Goal: Check status: Check status

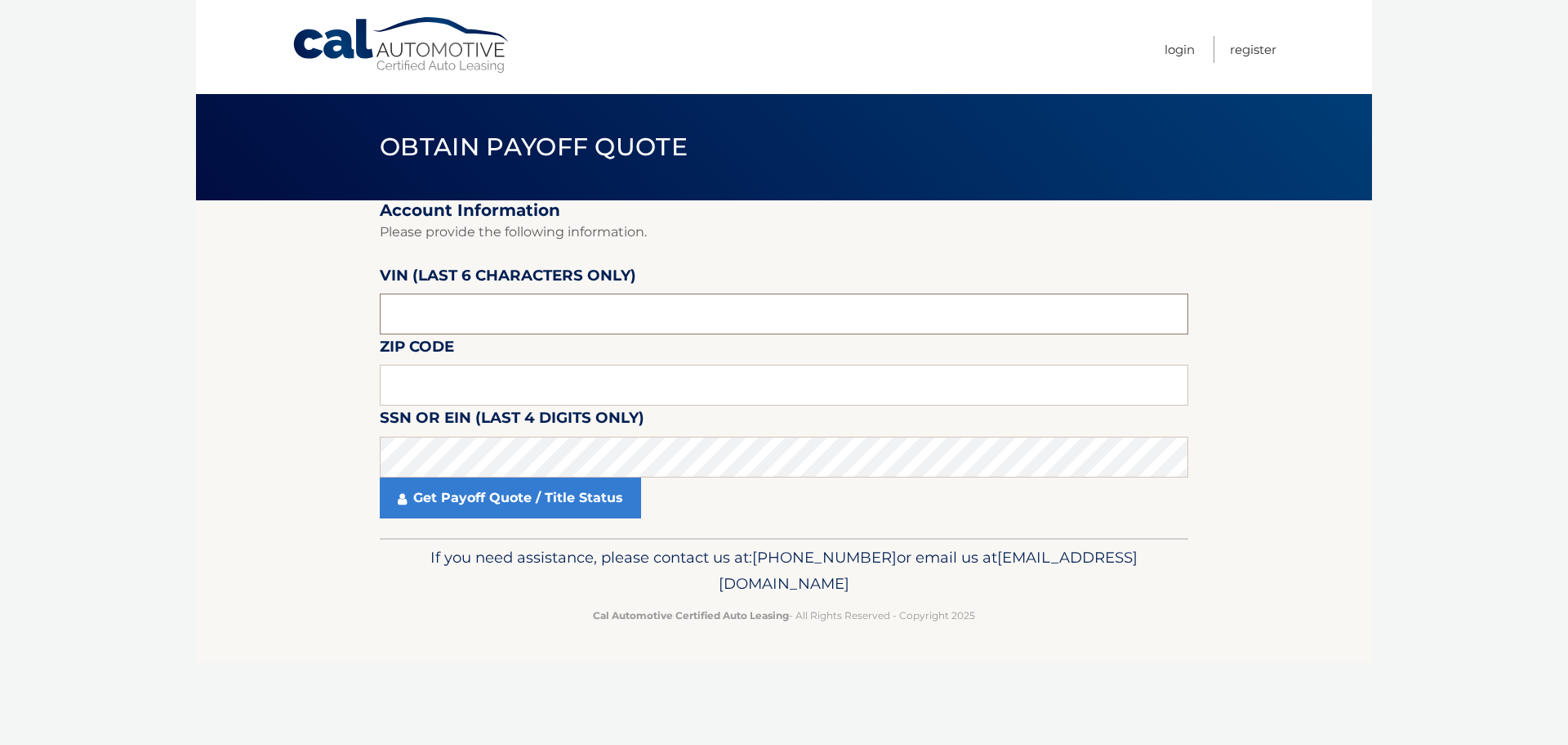
click at [529, 327] on input "text" at bounding box center [784, 313] width 809 height 41
click at [682, 305] on input "text" at bounding box center [784, 313] width 809 height 41
click at [687, 318] on input "text" at bounding box center [784, 313] width 809 height 41
type input "2*****"
type input "172302"
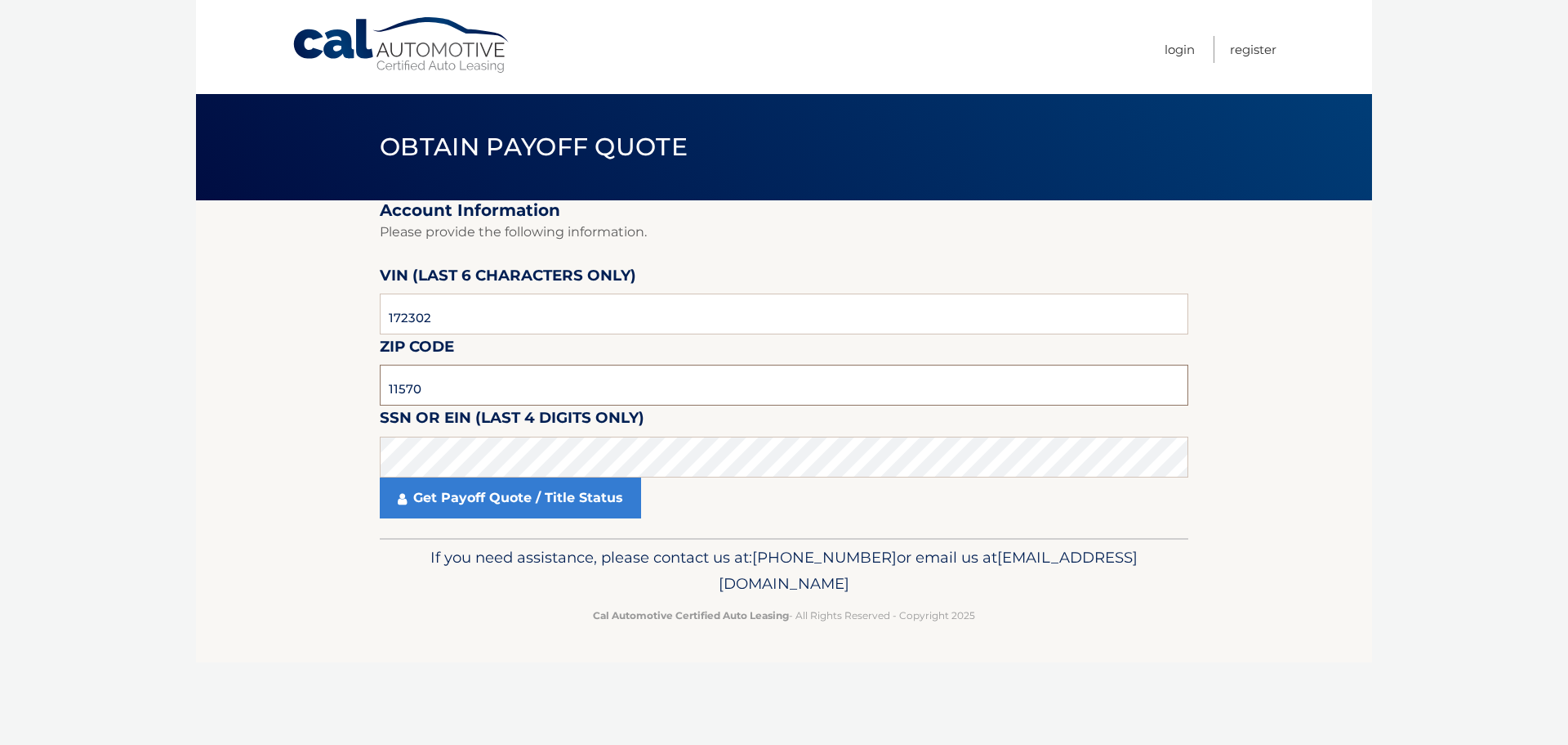
type input "11570"
click button "For Originating Dealer" at bounding box center [0, 0] width 0 height 0
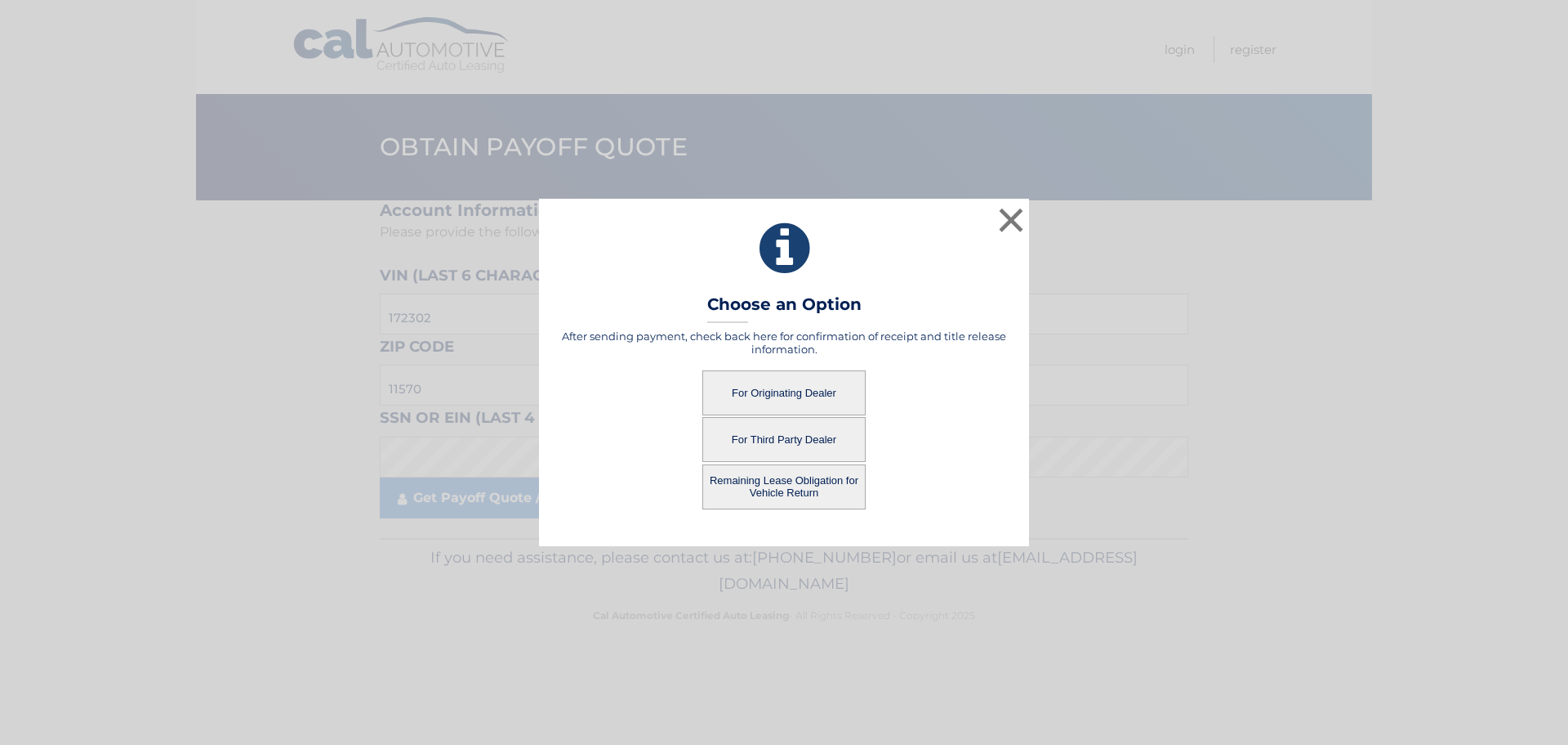
click at [785, 379] on button "For Originating Dealer" at bounding box center [783, 392] width 163 height 44
click at [810, 397] on button "For Originating Dealer" at bounding box center [783, 392] width 163 height 44
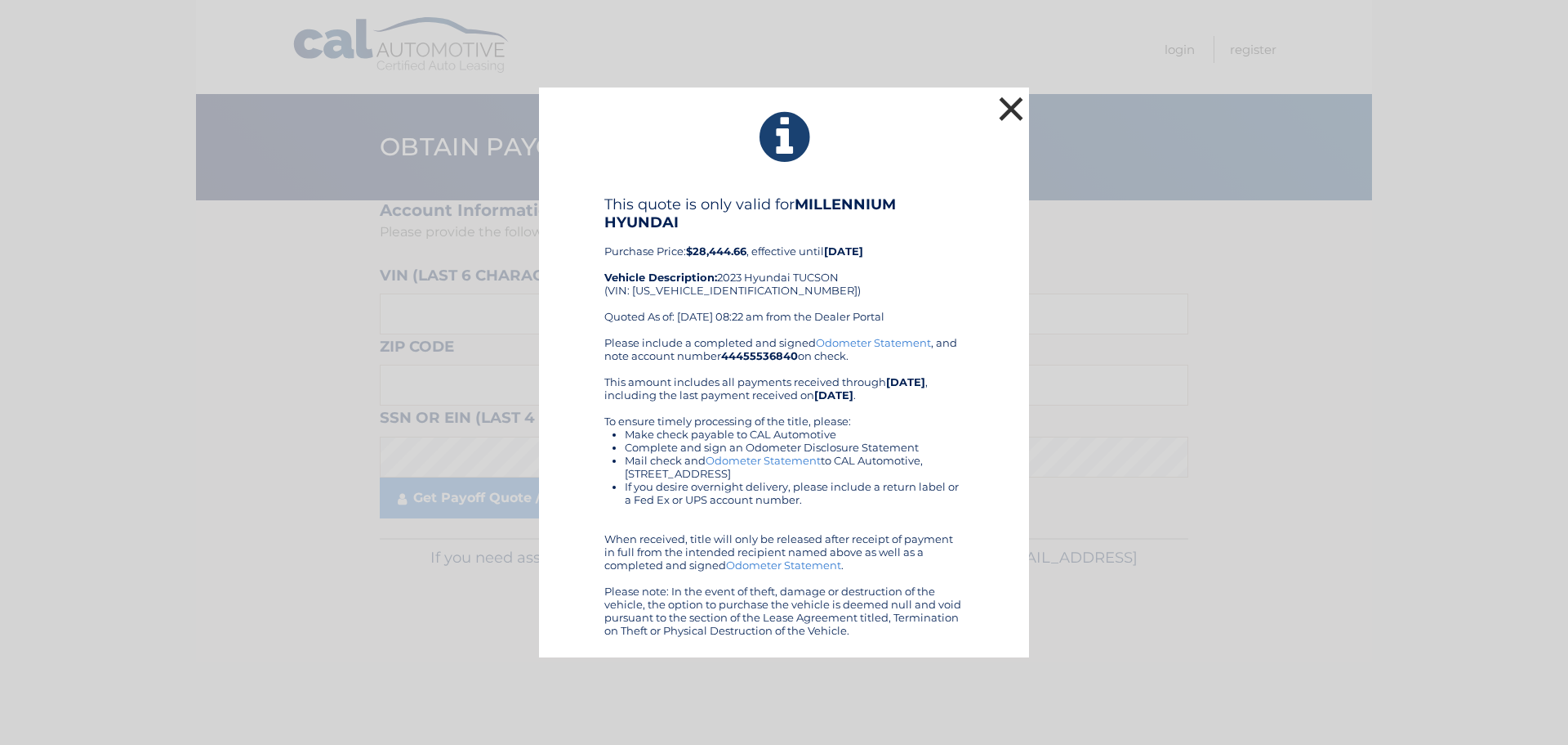
click at [1003, 122] on button "×" at bounding box center [1010, 108] width 33 height 33
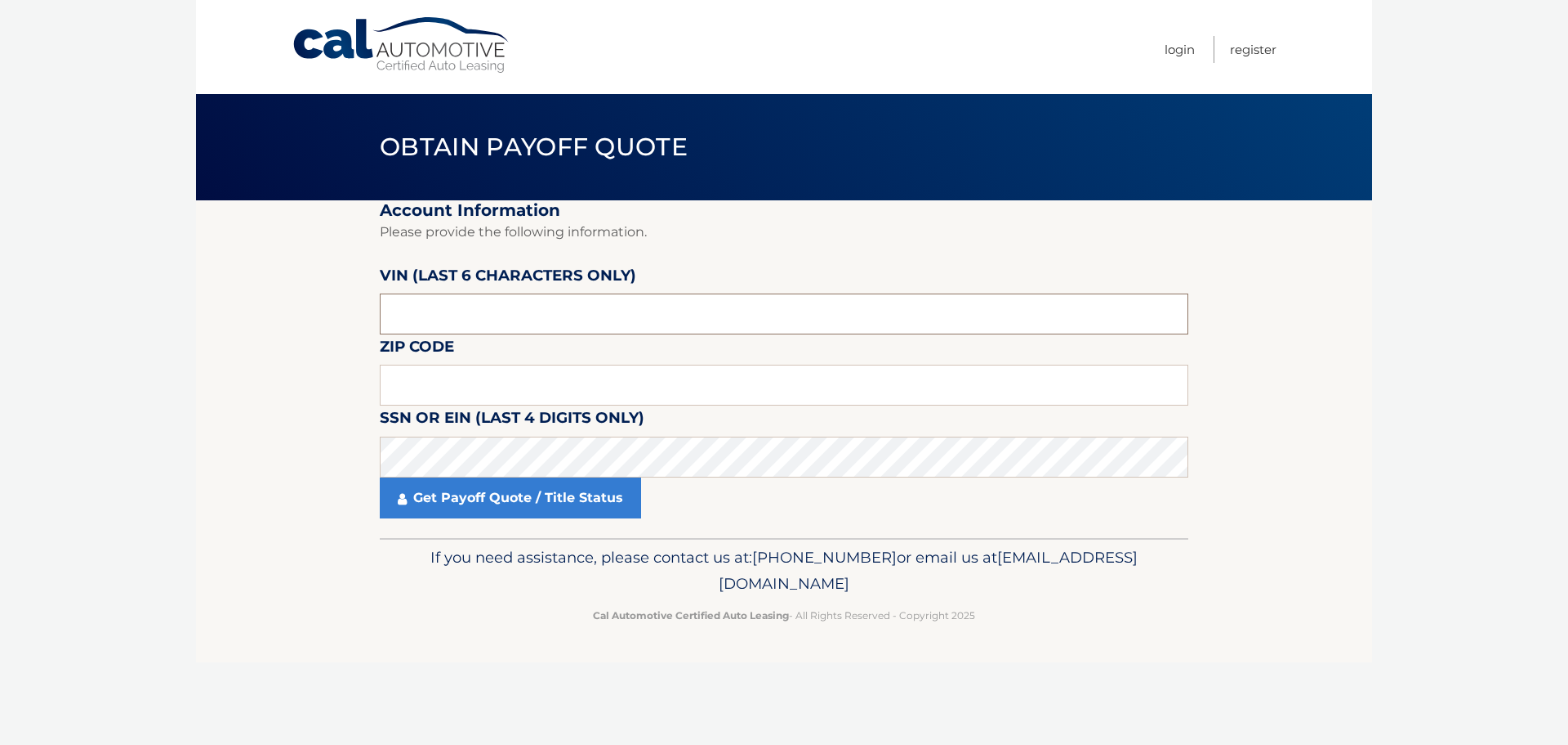
click at [523, 325] on input "text" at bounding box center [784, 313] width 809 height 41
type input "172302"
type input "11570"
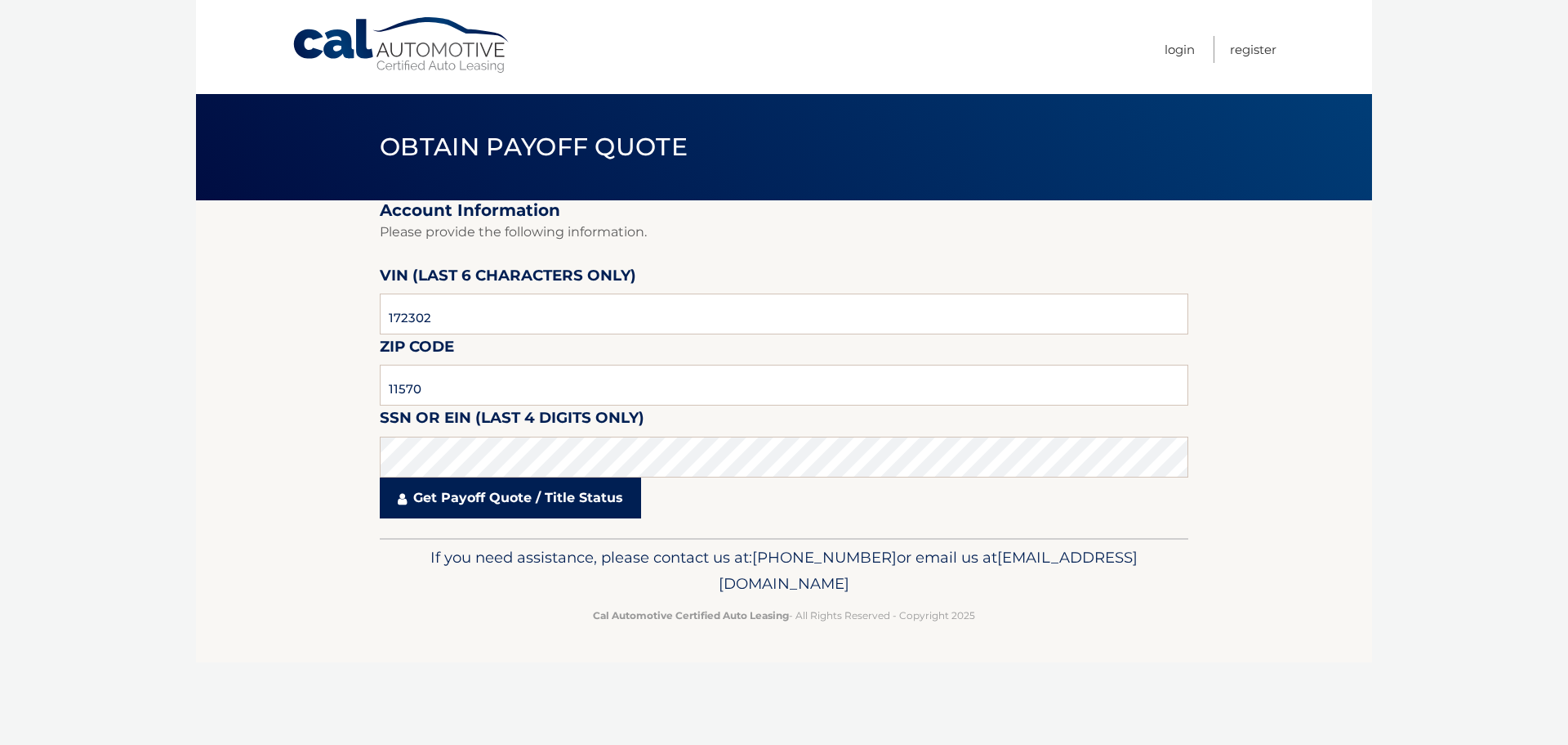
click at [465, 499] on link "Get Payoff Quote / Title Status" at bounding box center [510, 497] width 262 height 41
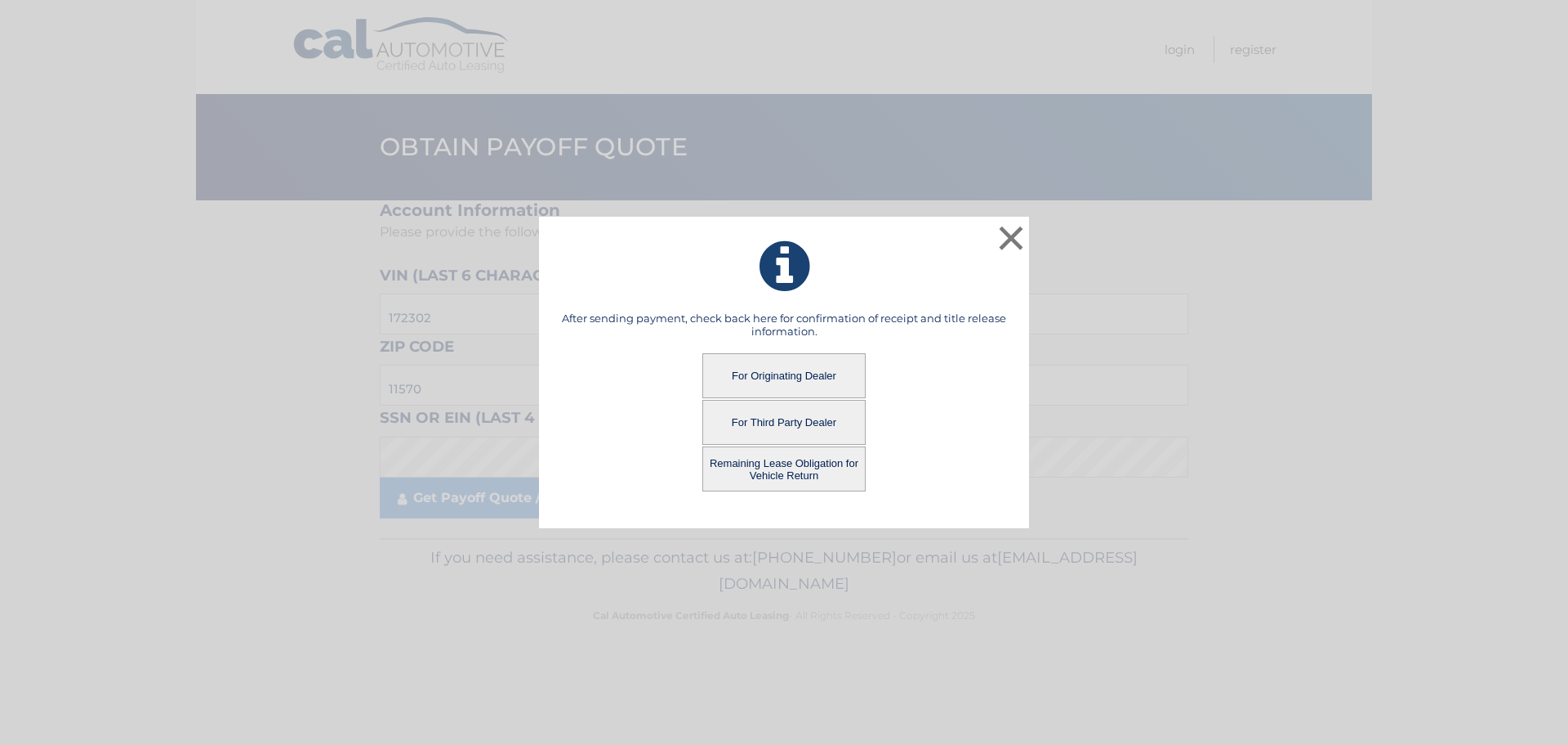
click at [742, 459] on button "Remaining Lease Obligation for Vehicle Return" at bounding box center [783, 468] width 163 height 44
click at [791, 470] on button "Remaining Lease Obligation for Vehicle Return" at bounding box center [783, 468] width 163 height 44
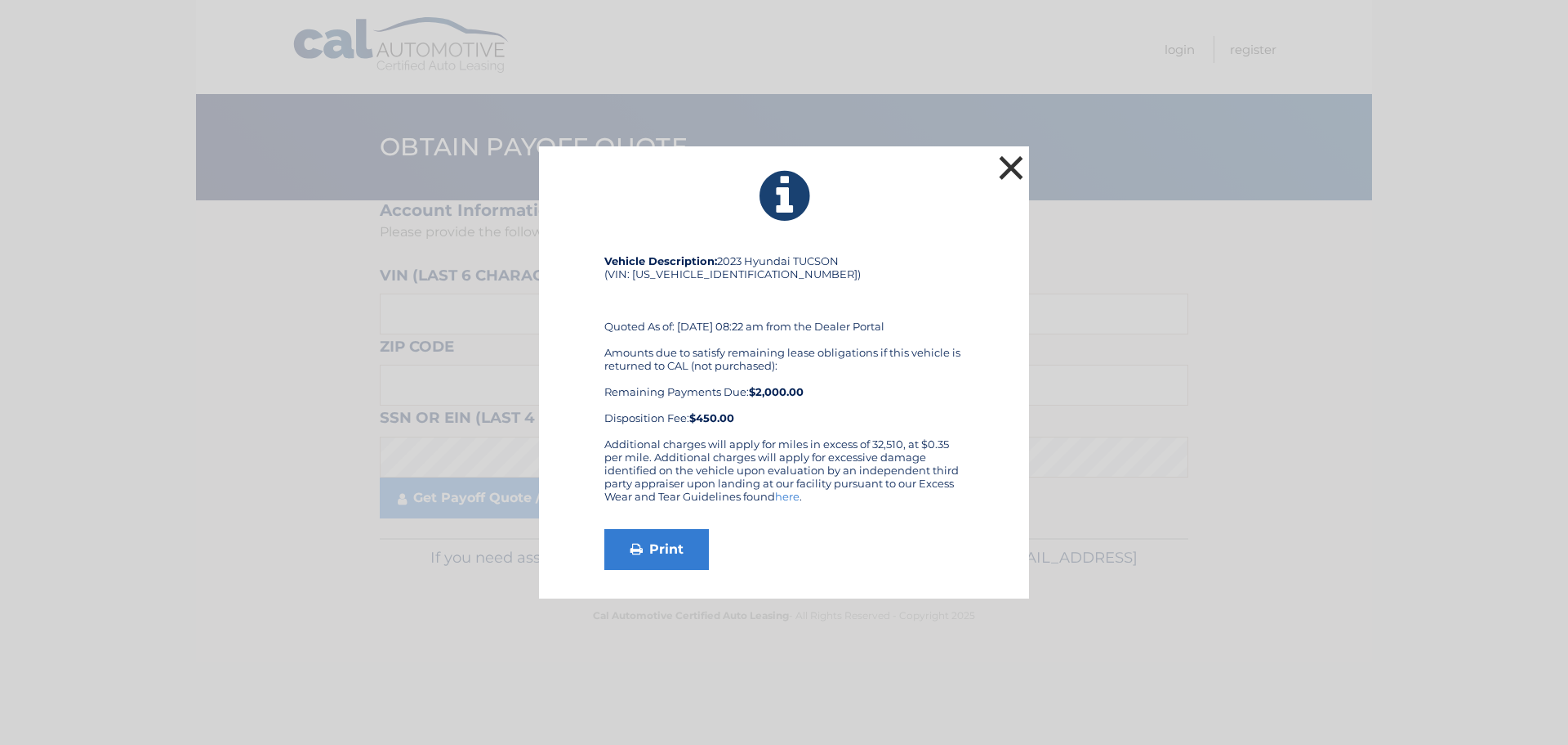
click at [1004, 176] on button "×" at bounding box center [1010, 167] width 33 height 33
